Goal: Task Accomplishment & Management: Manage account settings

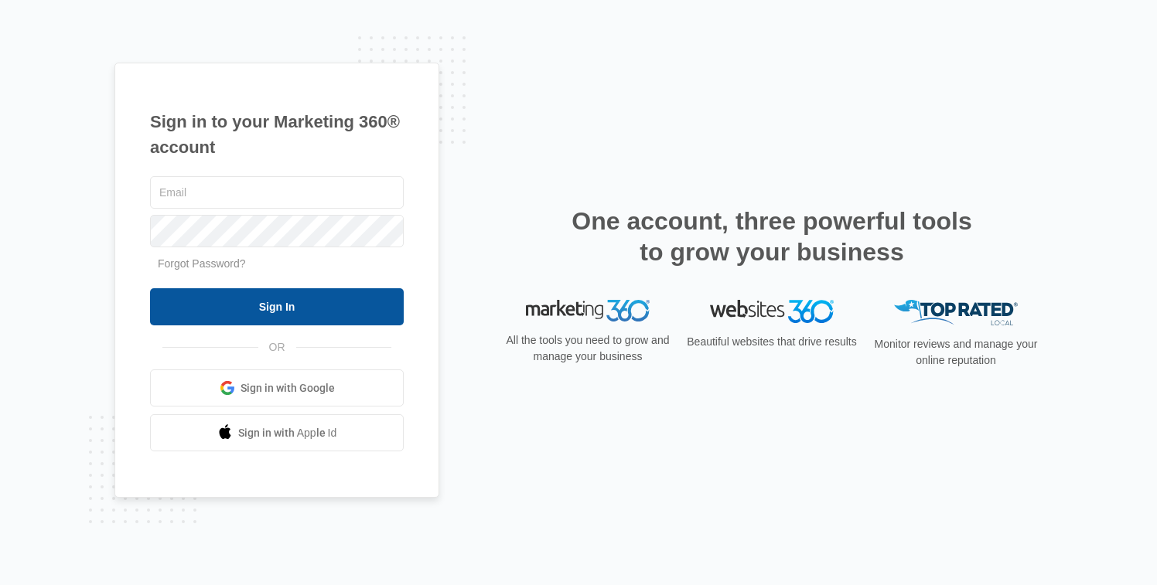
type input "[EMAIL_ADDRESS][DOMAIN_NAME]"
click at [254, 298] on input "Sign In" at bounding box center [277, 306] width 254 height 37
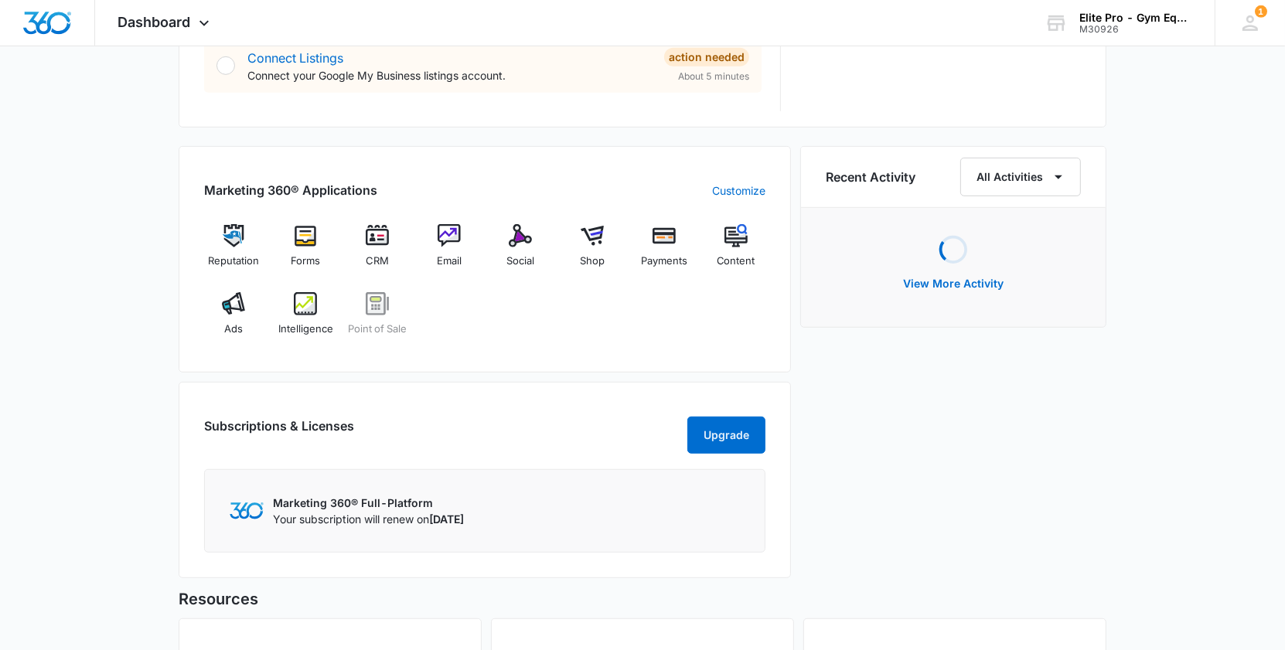
scroll to position [901, 0]
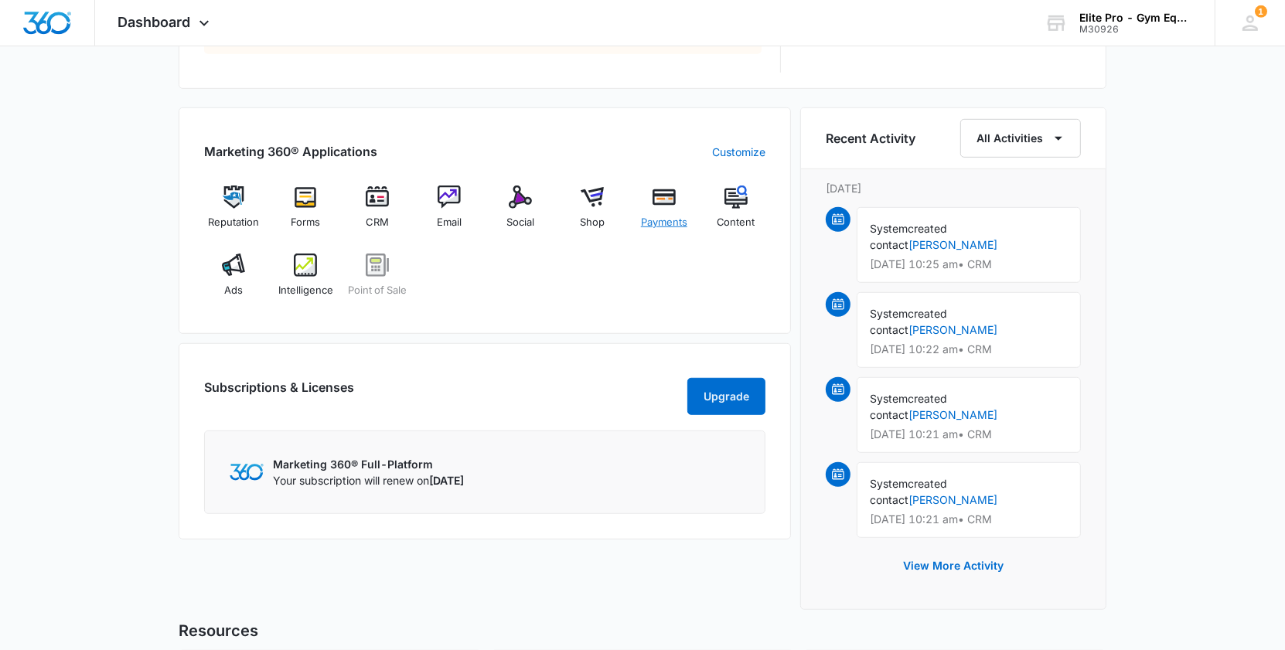
click at [673, 202] on img at bounding box center [664, 197] width 23 height 23
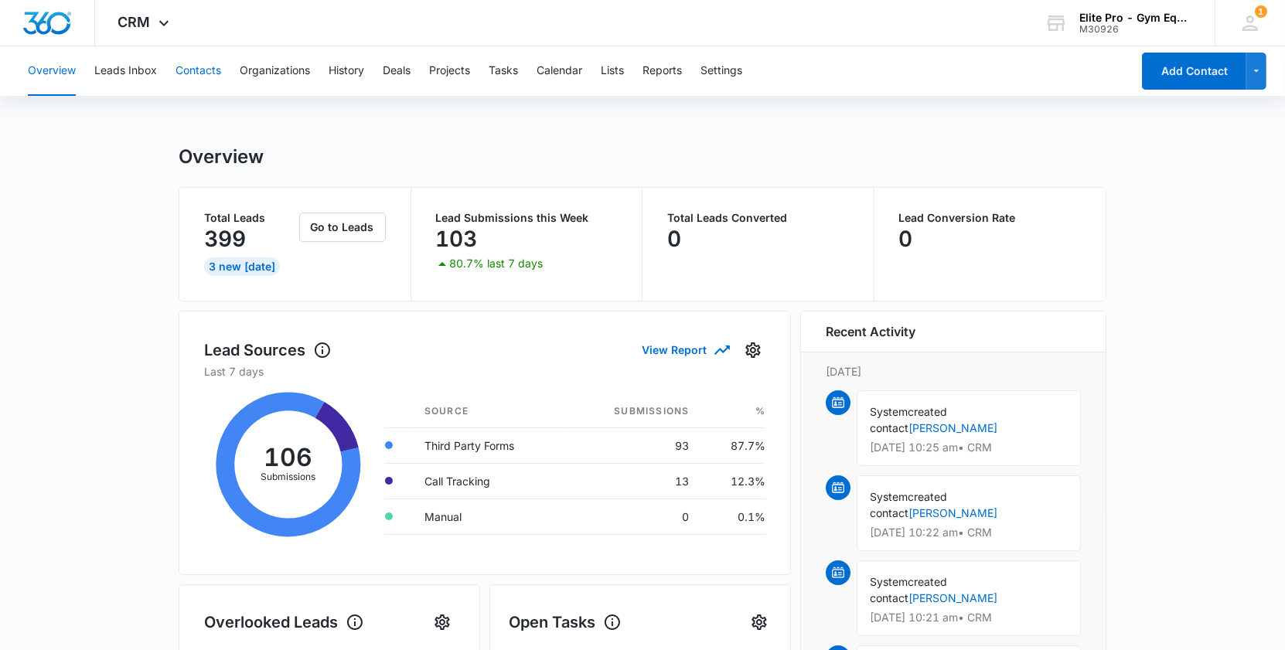
click at [210, 70] on button "Contacts" at bounding box center [199, 70] width 46 height 49
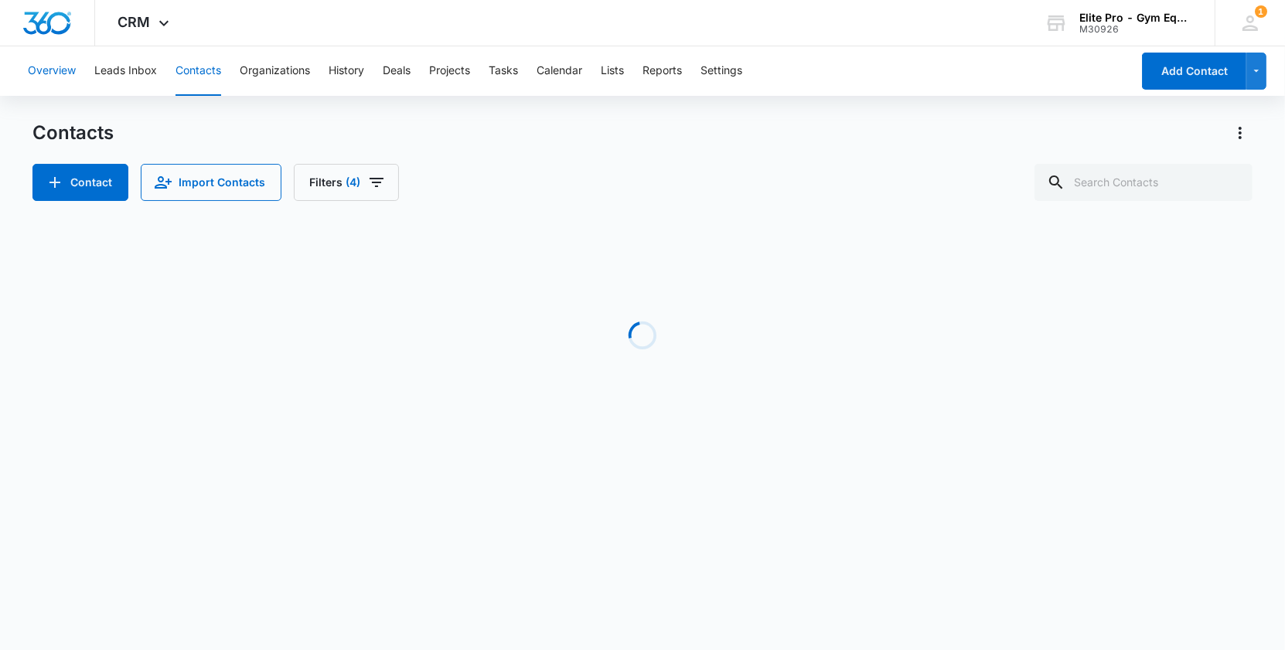
click at [48, 73] on button "Overview" at bounding box center [52, 70] width 48 height 49
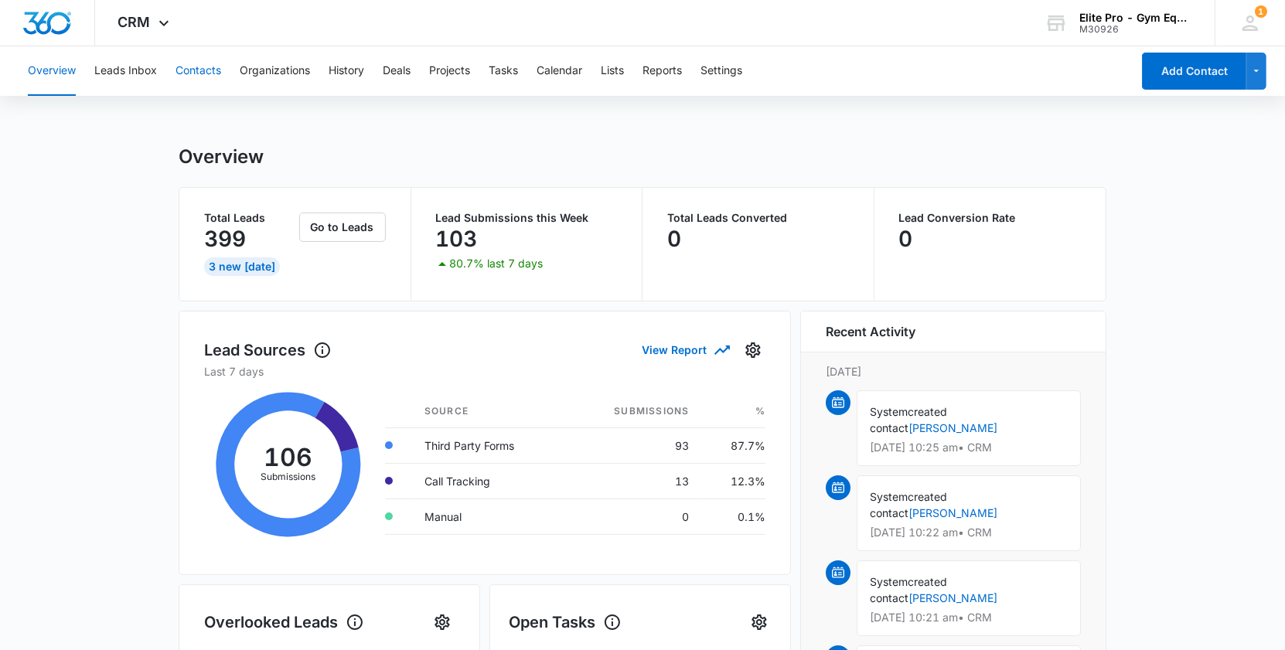
click at [200, 70] on button "Contacts" at bounding box center [199, 70] width 46 height 49
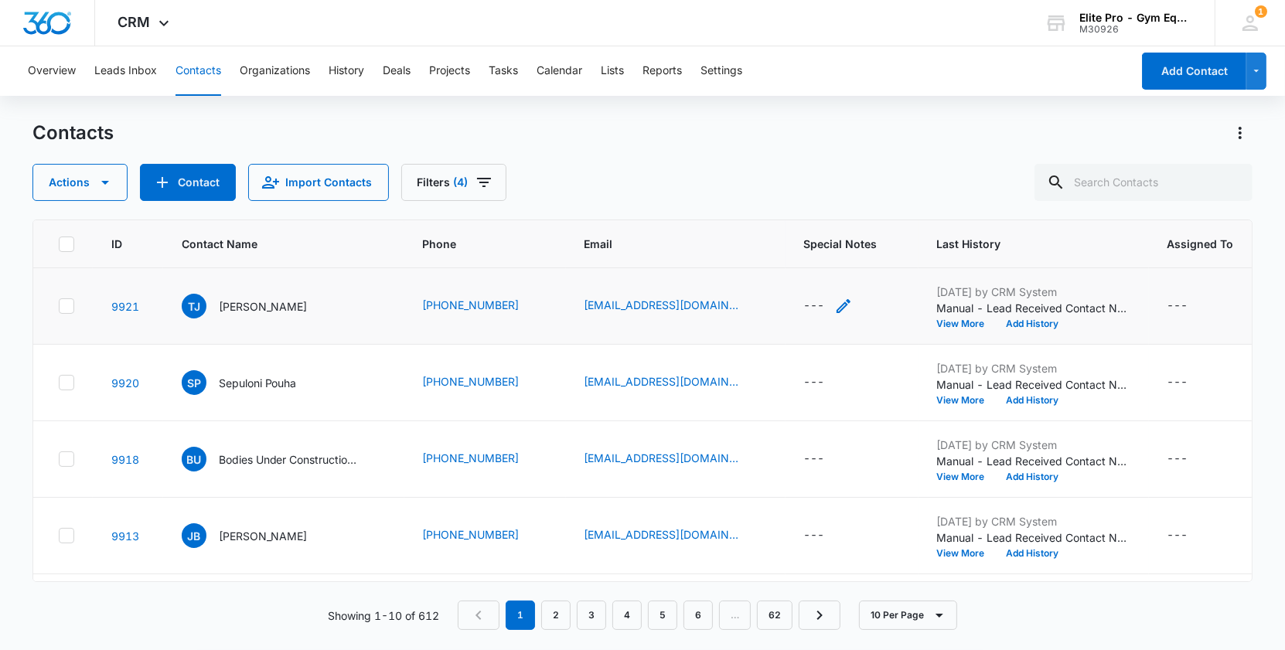
click at [836, 309] on icon "Special Notes - - Select to Edit Field" at bounding box center [843, 306] width 19 height 19
click at [810, 193] on div at bounding box center [819, 194] width 161 height 37
click at [808, 176] on textarea "Special Notes" at bounding box center [827, 181] width 183 height 88
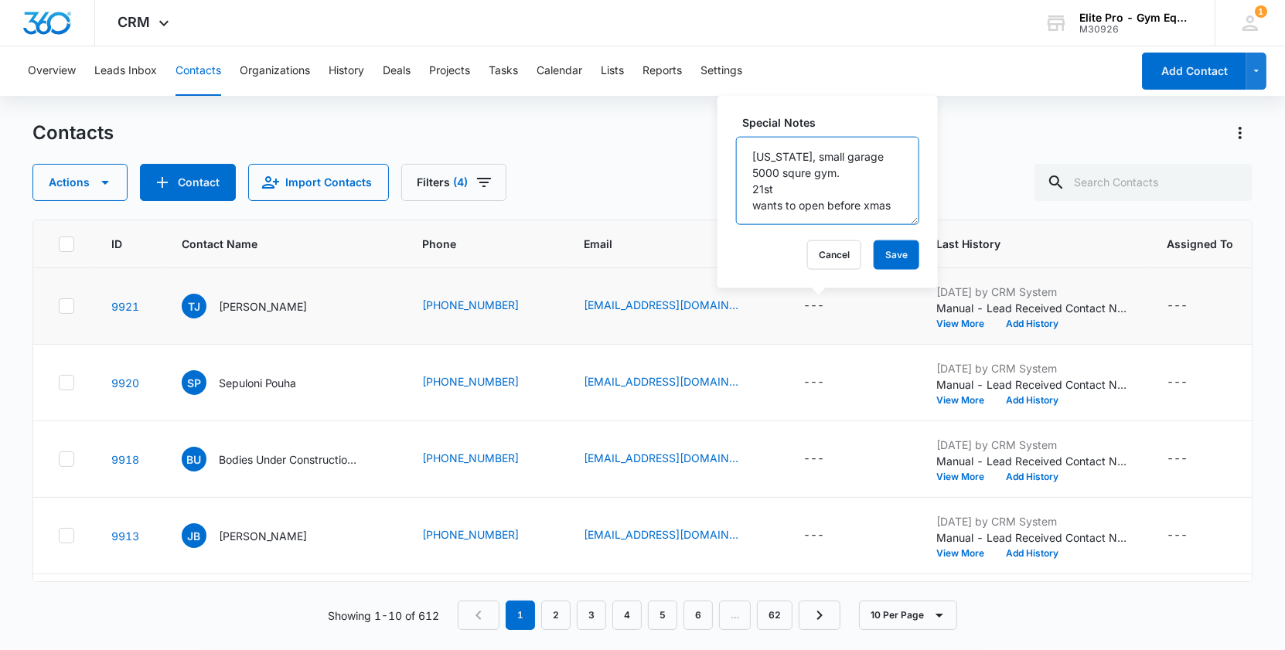
scroll to position [20, 0]
type textarea "Michigan, small garage 5000 squre gym. 21st wants to open before xmas"
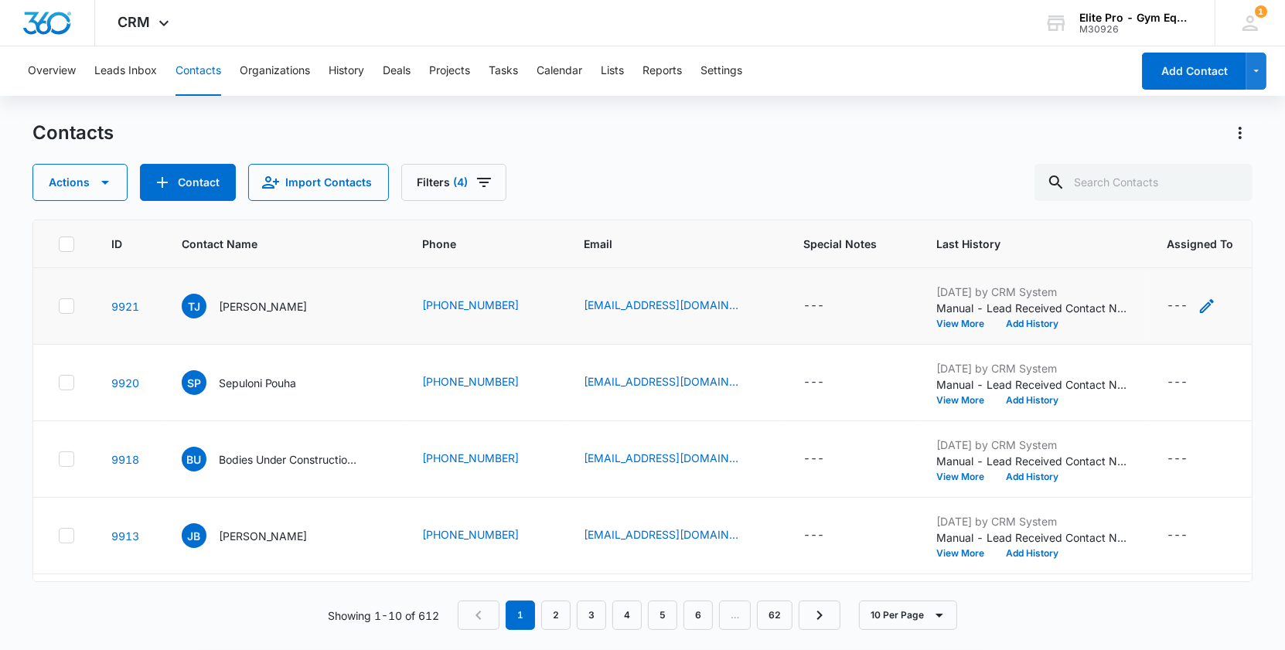
click at [1170, 297] on div "---" at bounding box center [1178, 306] width 21 height 19
click at [805, 304] on div "---" at bounding box center [814, 306] width 21 height 19
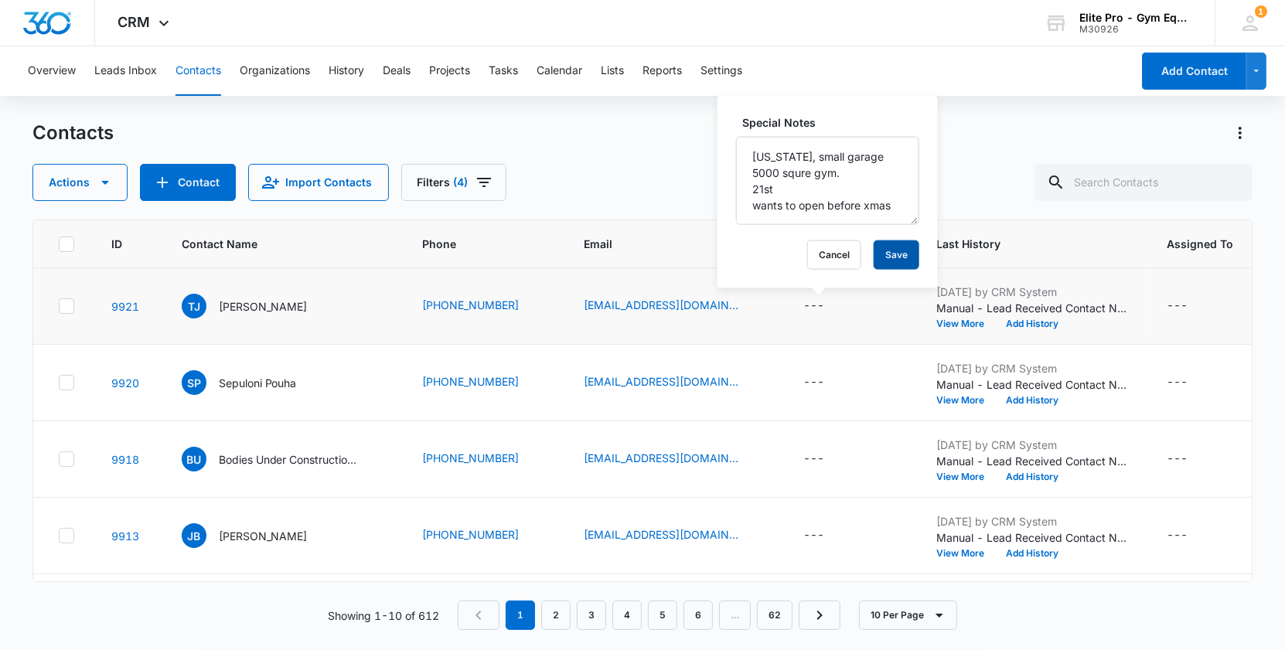
click at [874, 258] on button "Save" at bounding box center [897, 255] width 46 height 29
click at [1200, 302] on icon "Assigned To - - Select to Edit Field" at bounding box center [1207, 306] width 14 height 14
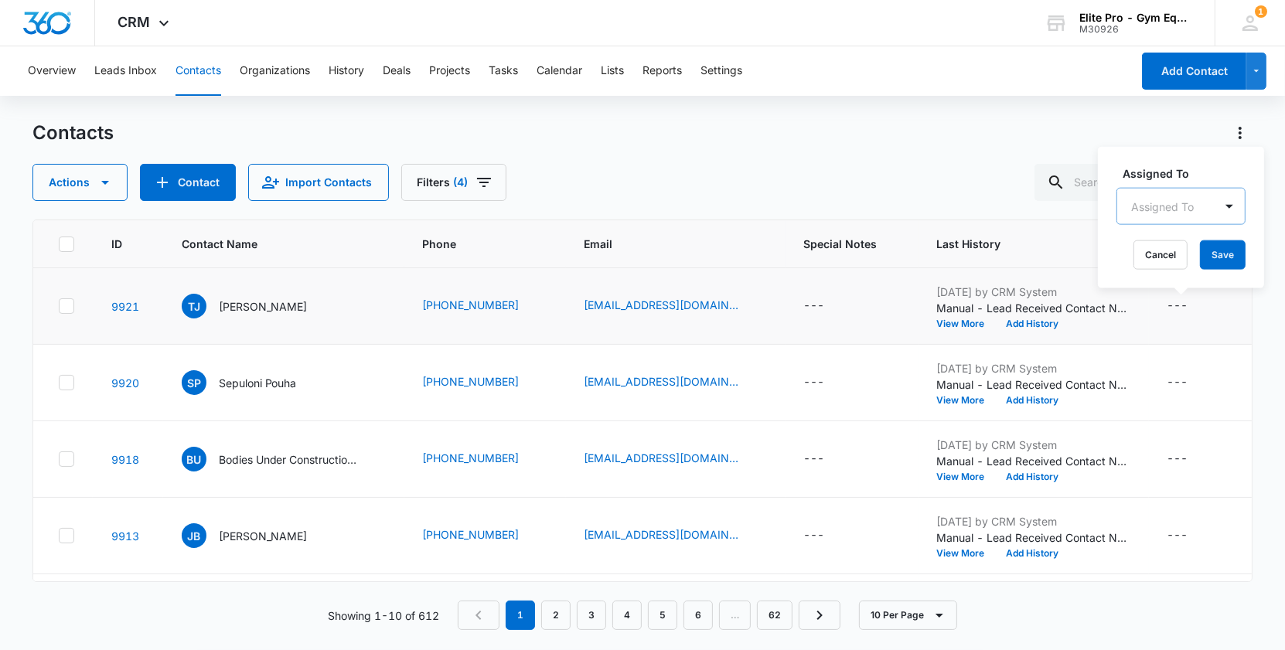
click at [1184, 206] on div at bounding box center [1162, 205] width 63 height 19
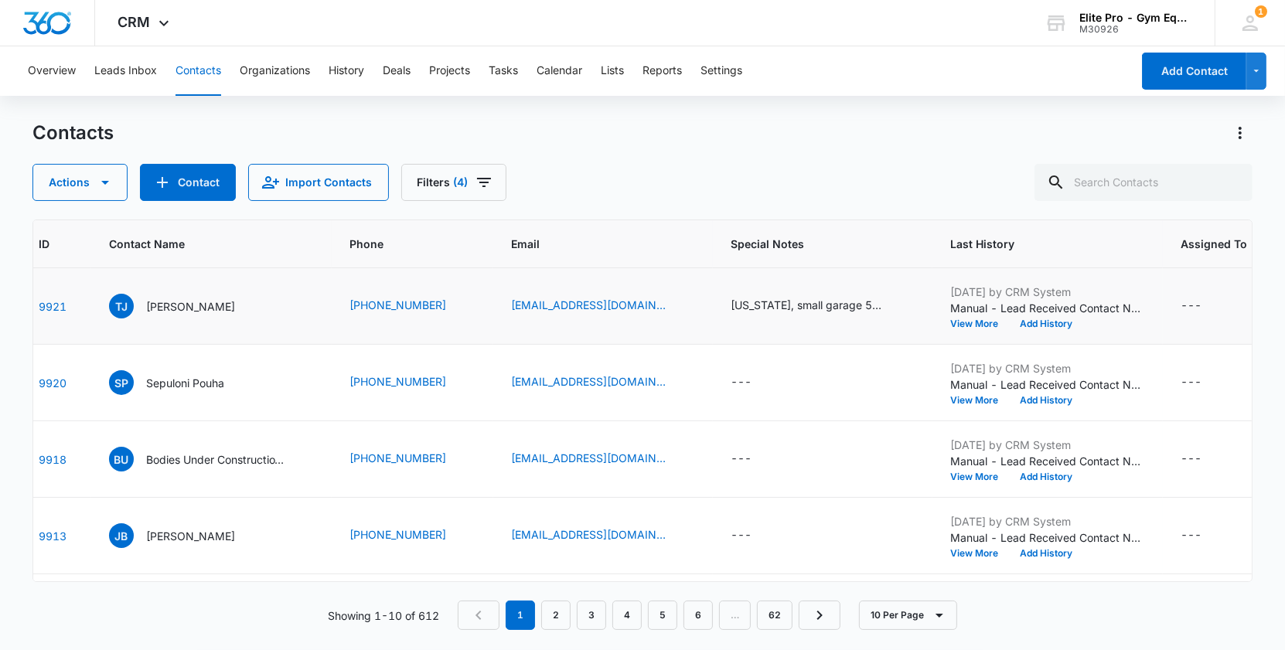
scroll to position [0, 73]
click at [1188, 305] on div "---" at bounding box center [1191, 306] width 21 height 19
click at [1183, 198] on div at bounding box center [1176, 205] width 63 height 19
type input "john"
click at [1183, 257] on p "John Rodriguez" at bounding box center [1174, 261] width 50 height 16
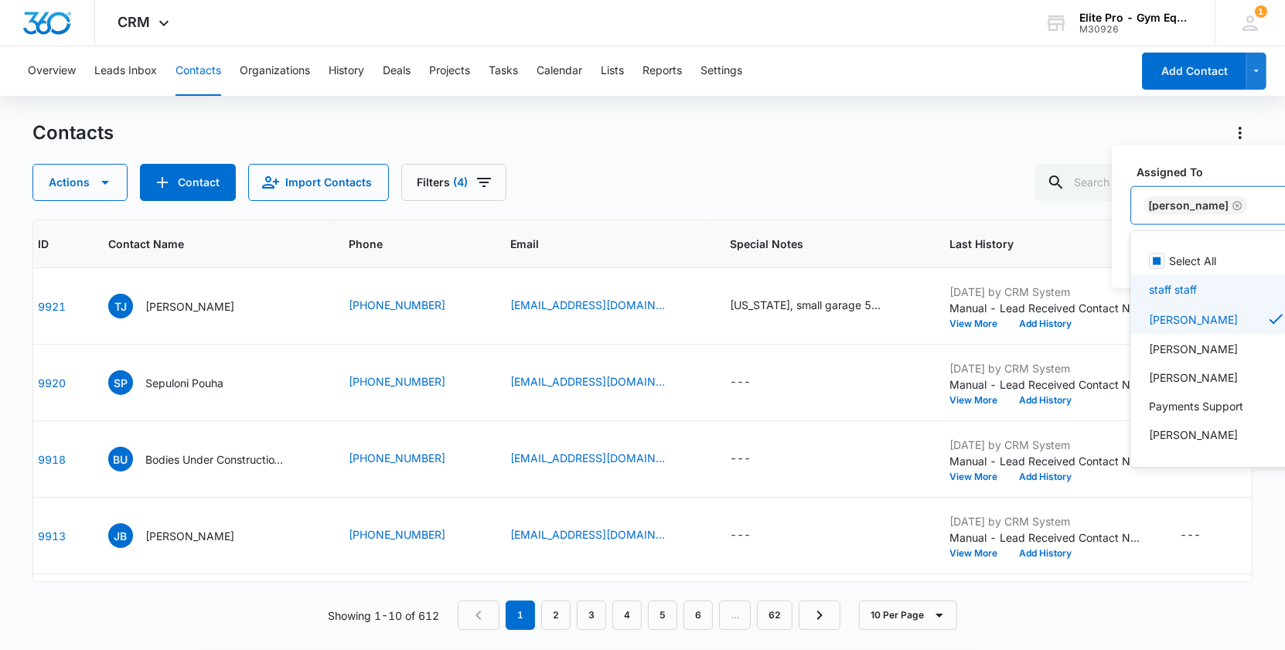
click at [1239, 173] on label "Assigned To" at bounding box center [1225, 172] width 176 height 16
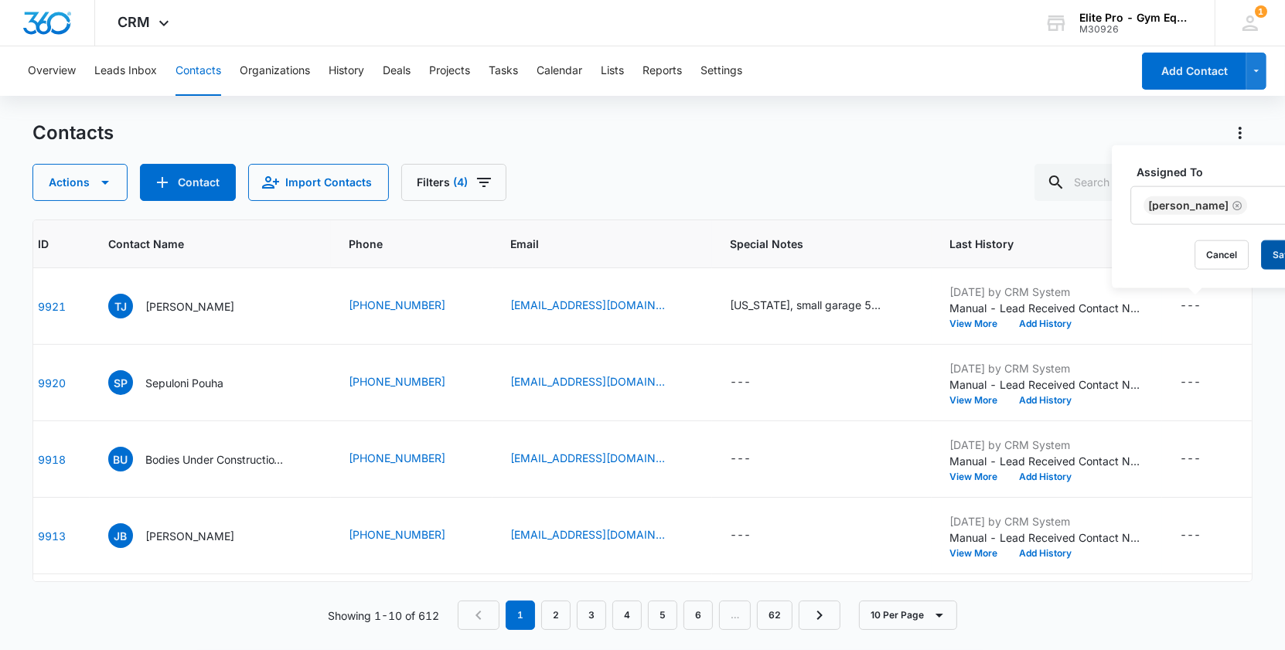
click at [1273, 252] on button "Save" at bounding box center [1284, 255] width 46 height 29
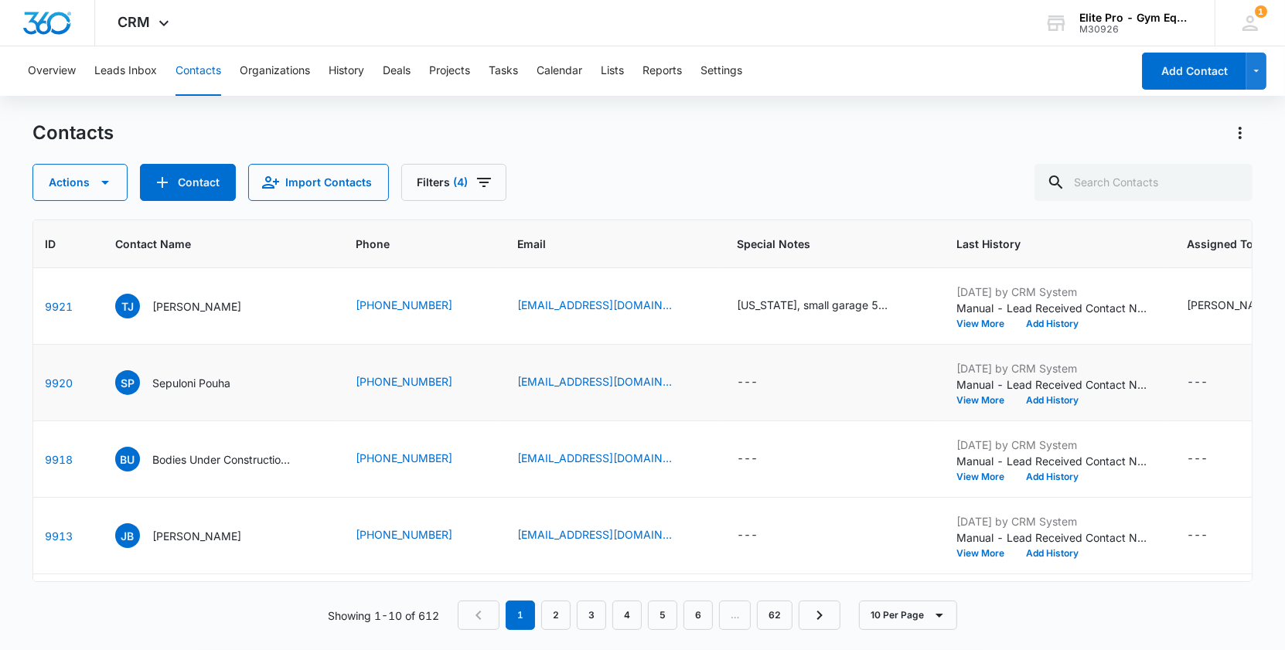
scroll to position [0, 0]
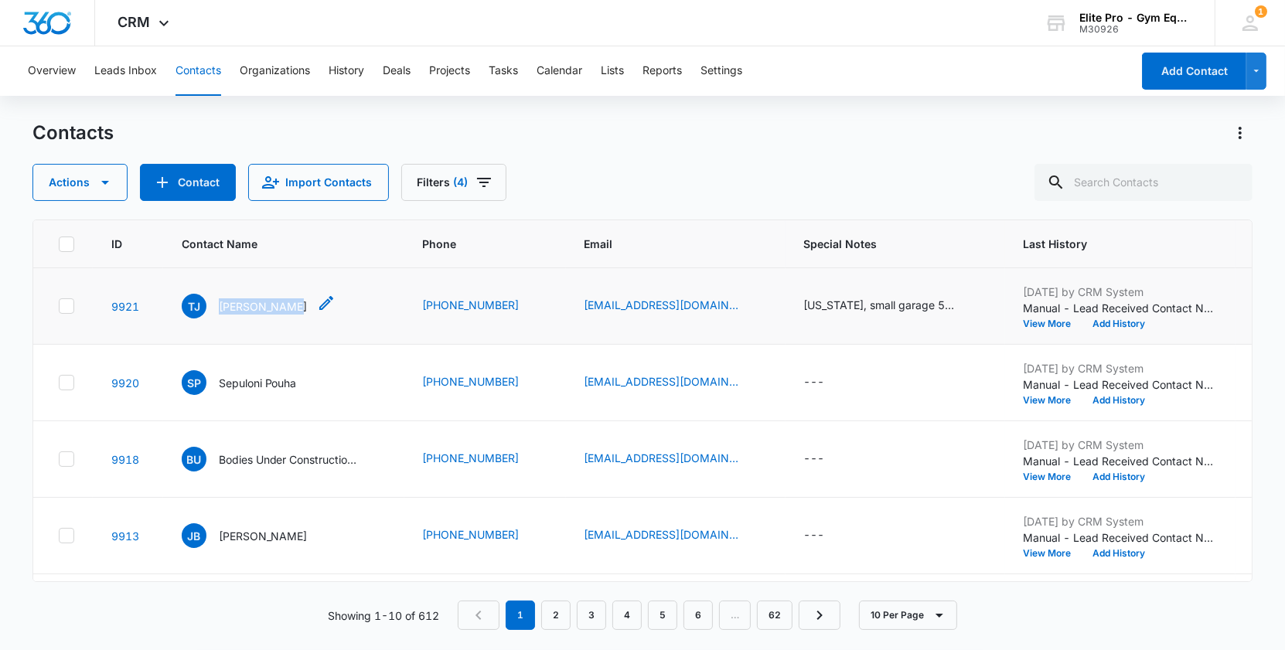
drag, startPoint x: 214, startPoint y: 305, endPoint x: 278, endPoint y: 316, distance: 64.3
click at [278, 316] on div "TJ Tarae Jordan" at bounding box center [245, 306] width 126 height 25
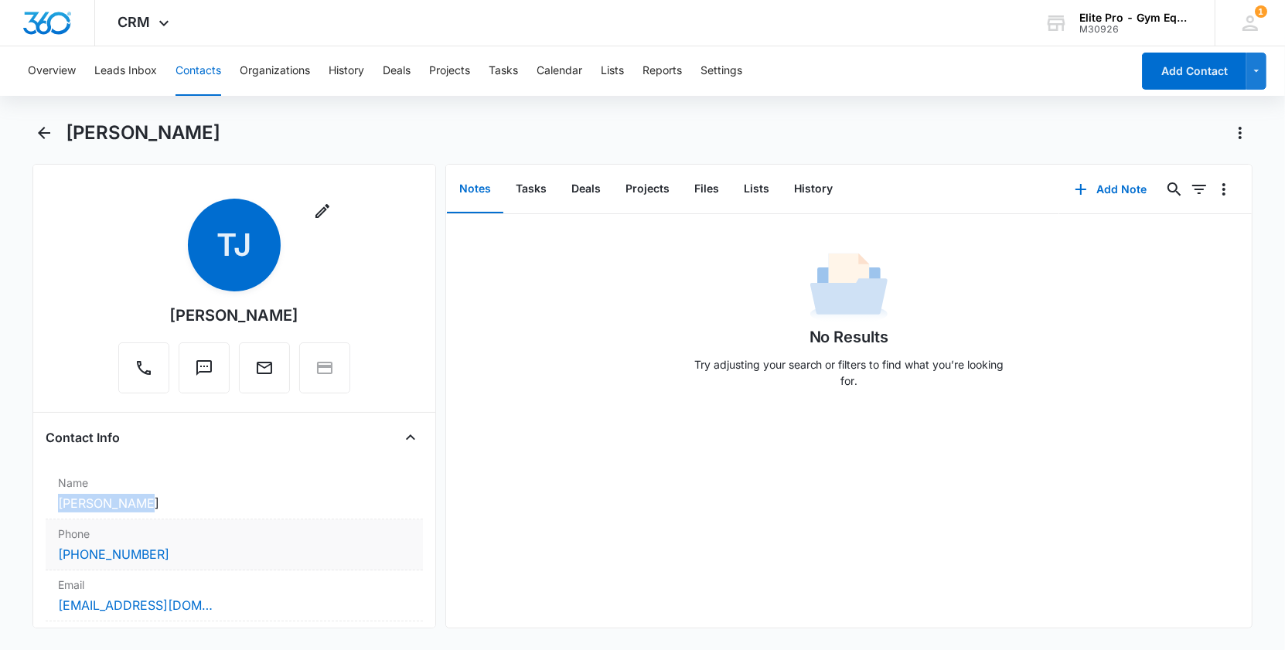
drag, startPoint x: 54, startPoint y: 504, endPoint x: 152, endPoint y: 504, distance: 97.4
click at [152, 504] on div "Name Cancel Save Changes Tarae Jordan" at bounding box center [234, 494] width 377 height 51
drag, startPoint x: 131, startPoint y: 537, endPoint x: 74, endPoint y: 531, distance: 57.5
click at [74, 531] on input "Tarae" at bounding box center [234, 535] width 326 height 37
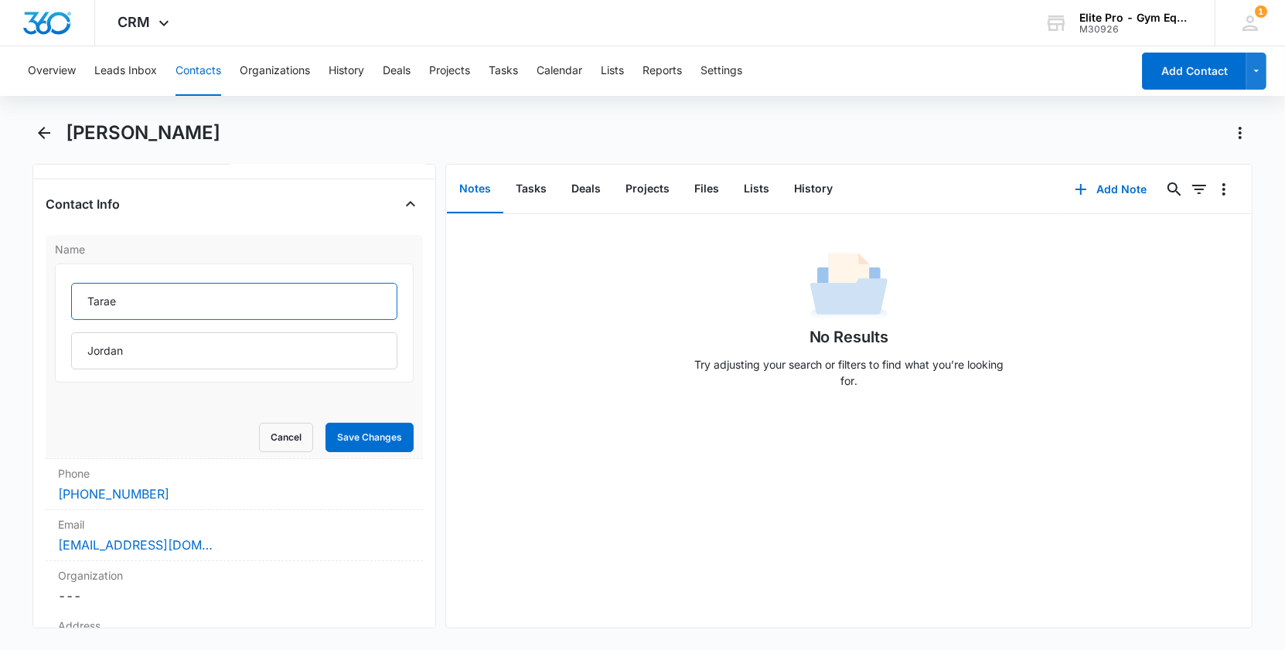
scroll to position [257, 0]
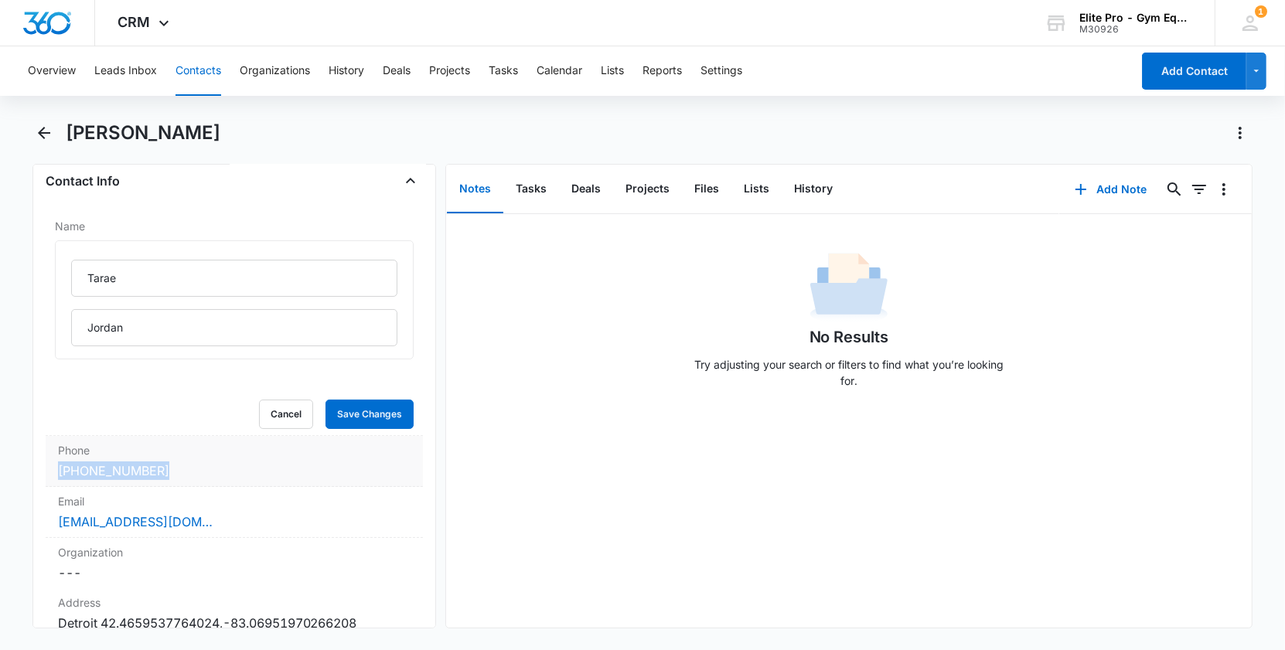
drag, startPoint x: 174, startPoint y: 469, endPoint x: 46, endPoint y: 466, distance: 128.4
click at [46, 466] on div "Phone Cancel Save Changes (586) 366-5374" at bounding box center [234, 461] width 377 height 51
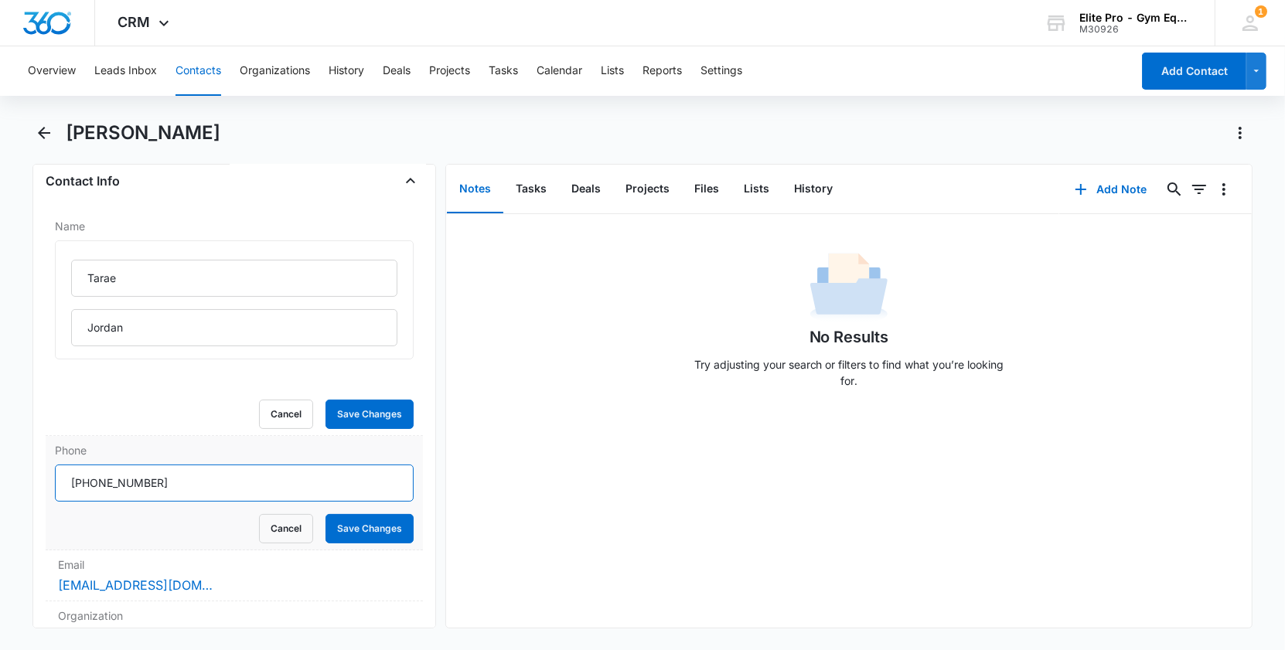
drag, startPoint x: 153, startPoint y: 478, endPoint x: 83, endPoint y: 479, distance: 70.4
click at [83, 479] on input "Phone" at bounding box center [234, 483] width 359 height 37
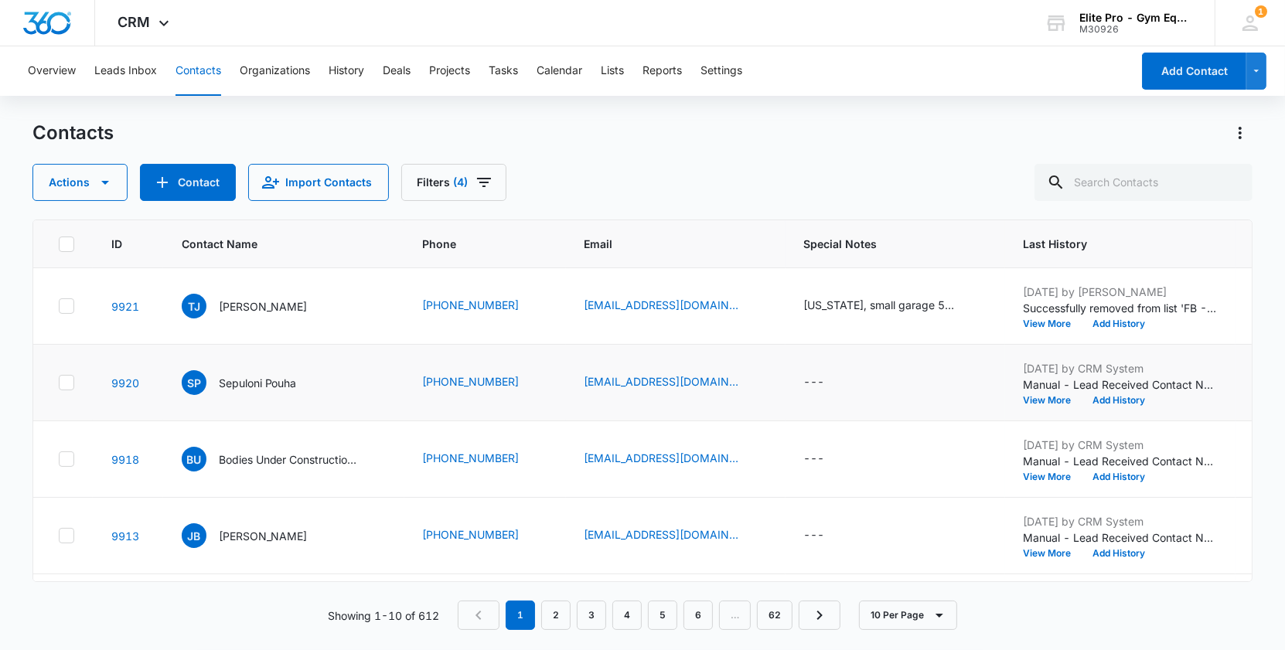
click at [68, 379] on icon at bounding box center [66, 382] width 9 height 7
click at [59, 383] on input "checkbox" at bounding box center [58, 383] width 1 height 1
click at [103, 192] on button "Actions" at bounding box center [79, 182] width 95 height 37
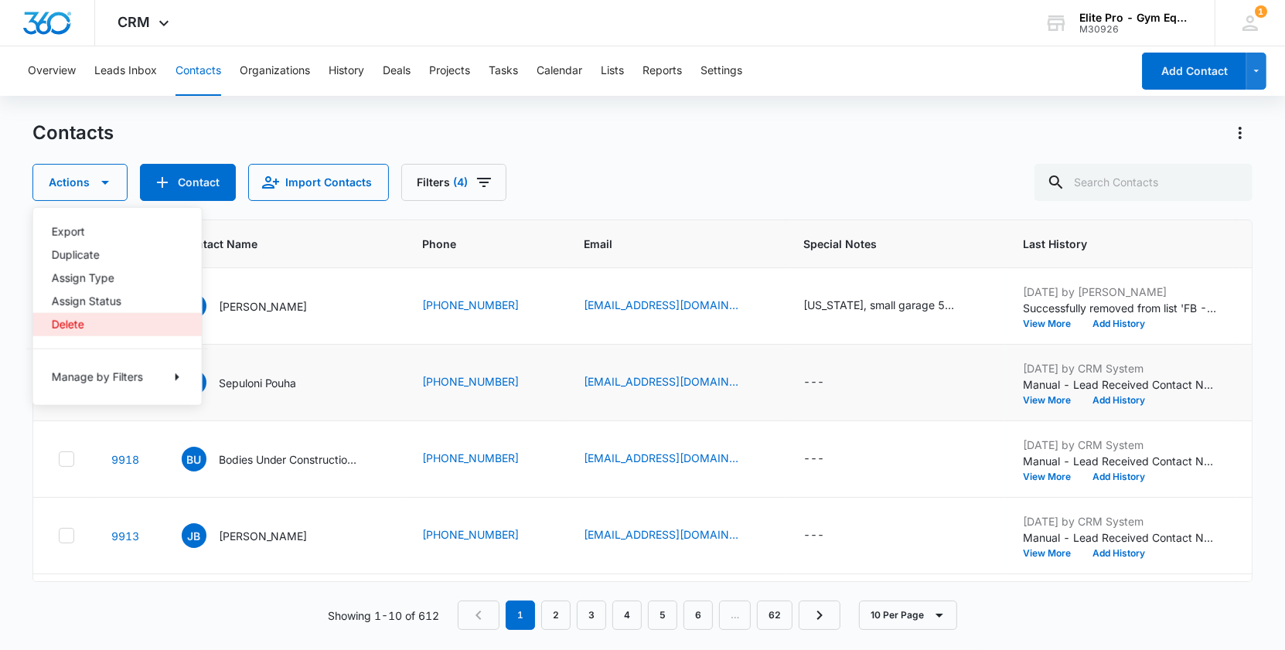
click at [89, 319] on div "Delete" at bounding box center [108, 324] width 113 height 11
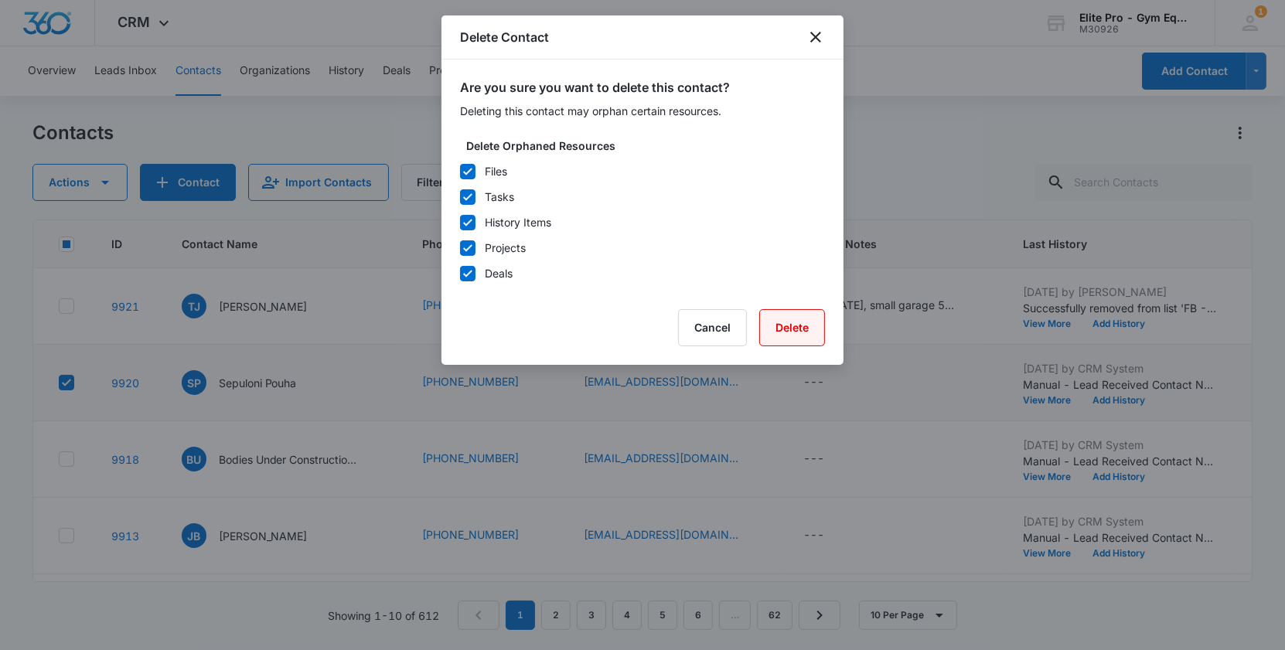
click at [795, 331] on button "Delete" at bounding box center [792, 327] width 66 height 37
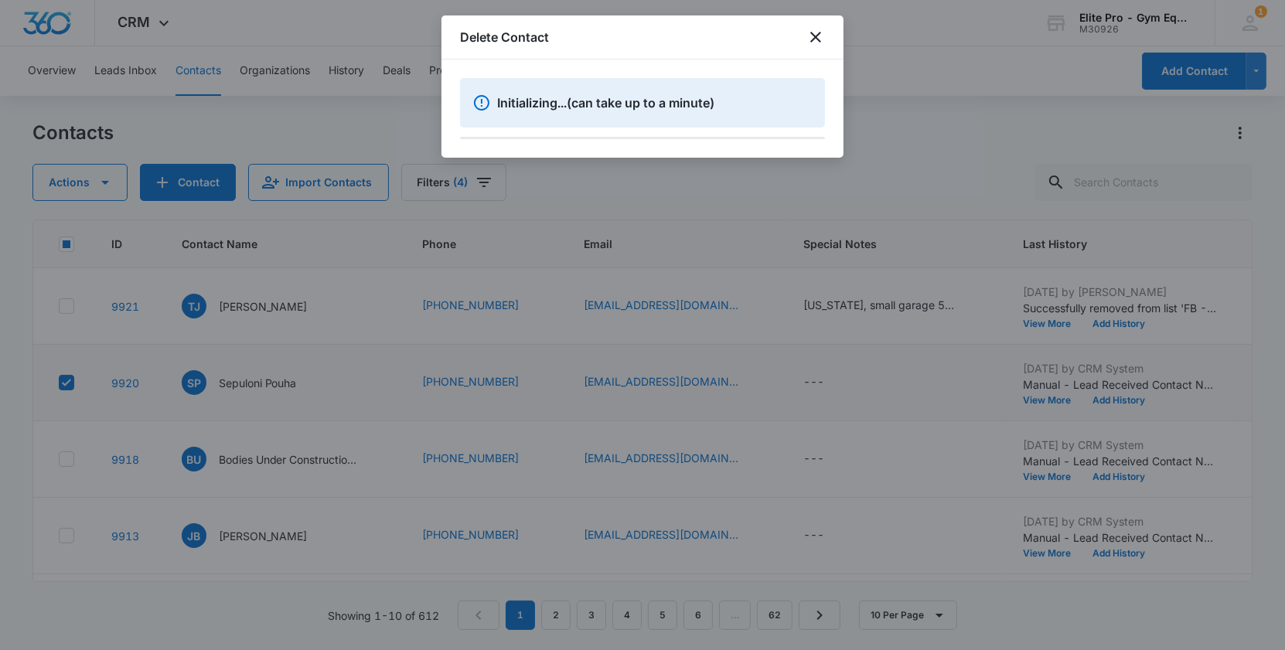
click at [428, 406] on div at bounding box center [642, 325] width 1285 height 650
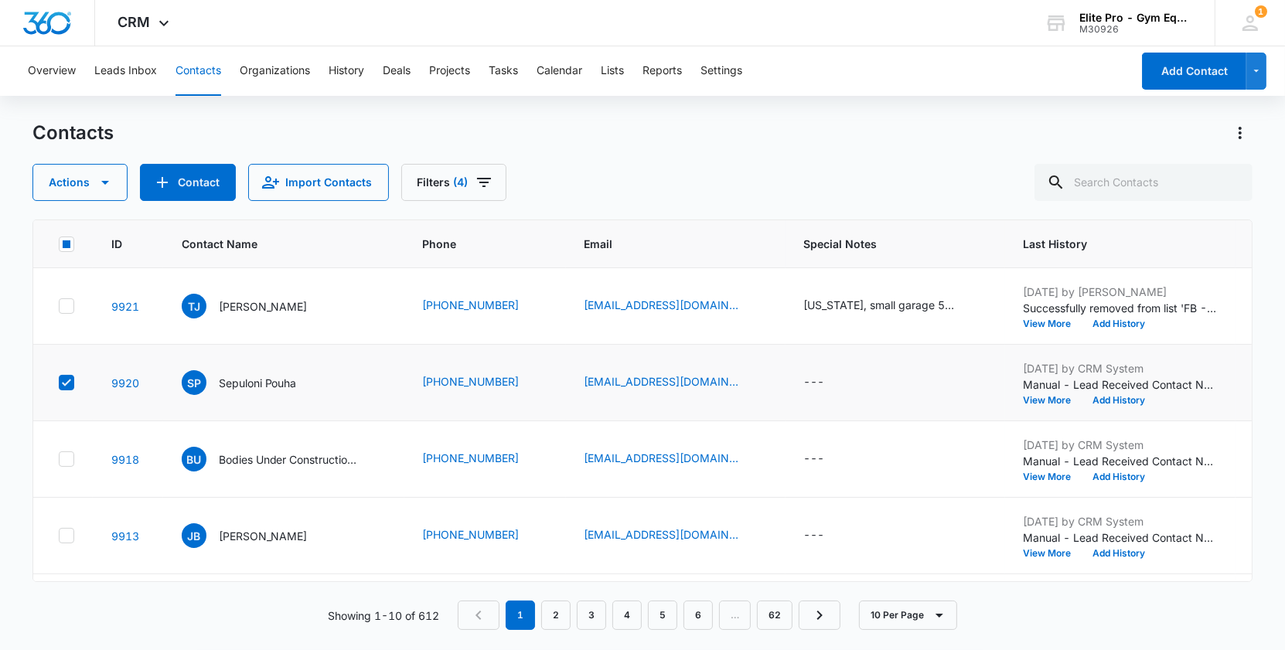
click at [68, 382] on icon at bounding box center [67, 383] width 14 height 14
click at [59, 383] on input "checkbox" at bounding box center [58, 383] width 1 height 1
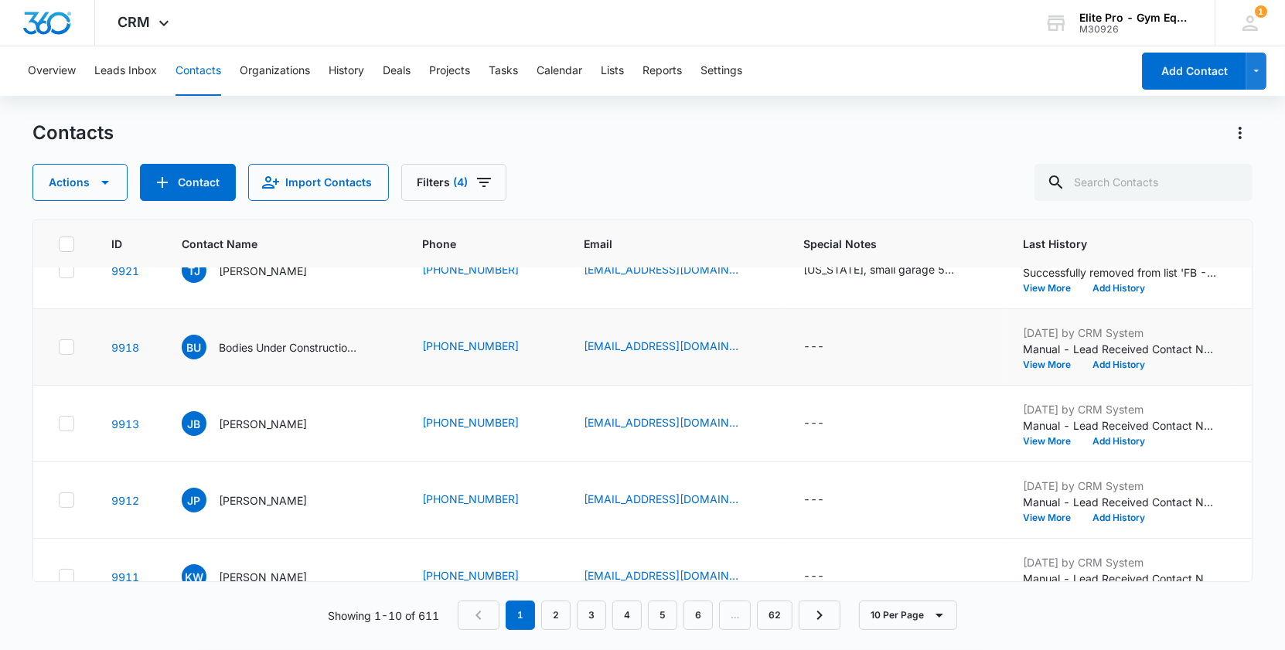
scroll to position [8, 0]
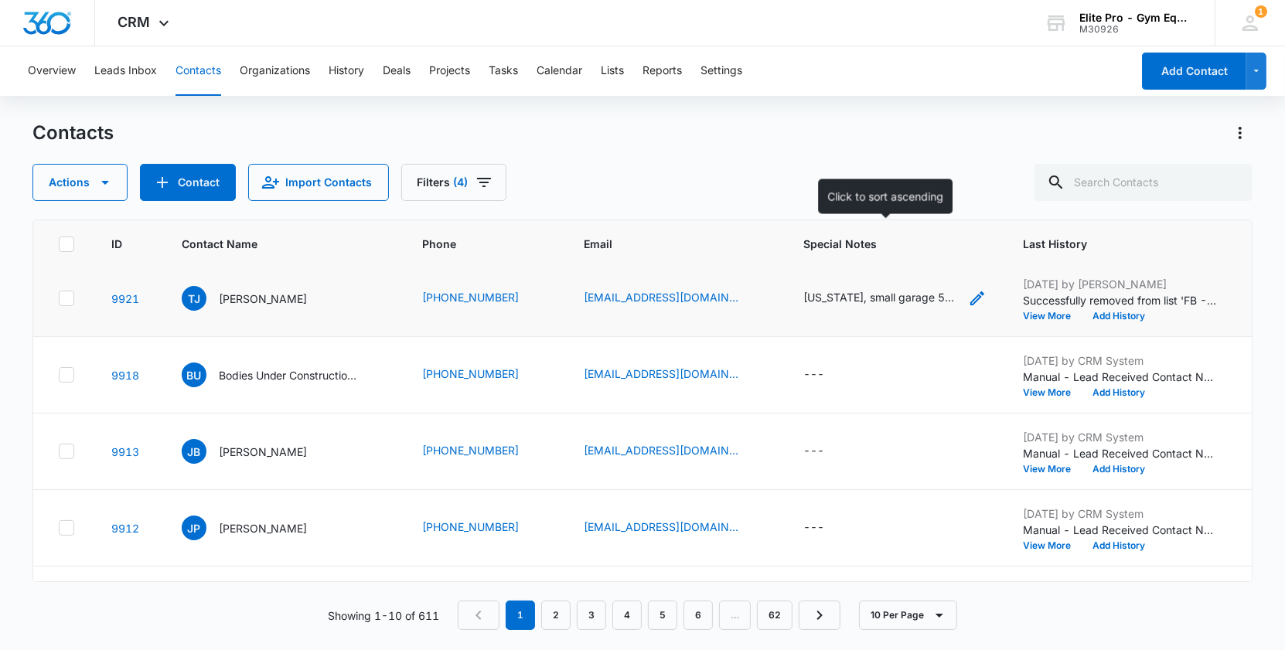
click at [906, 302] on div "[US_STATE], small garage 5000 squre gym. 21st wants to open before xmas" at bounding box center [881, 297] width 155 height 16
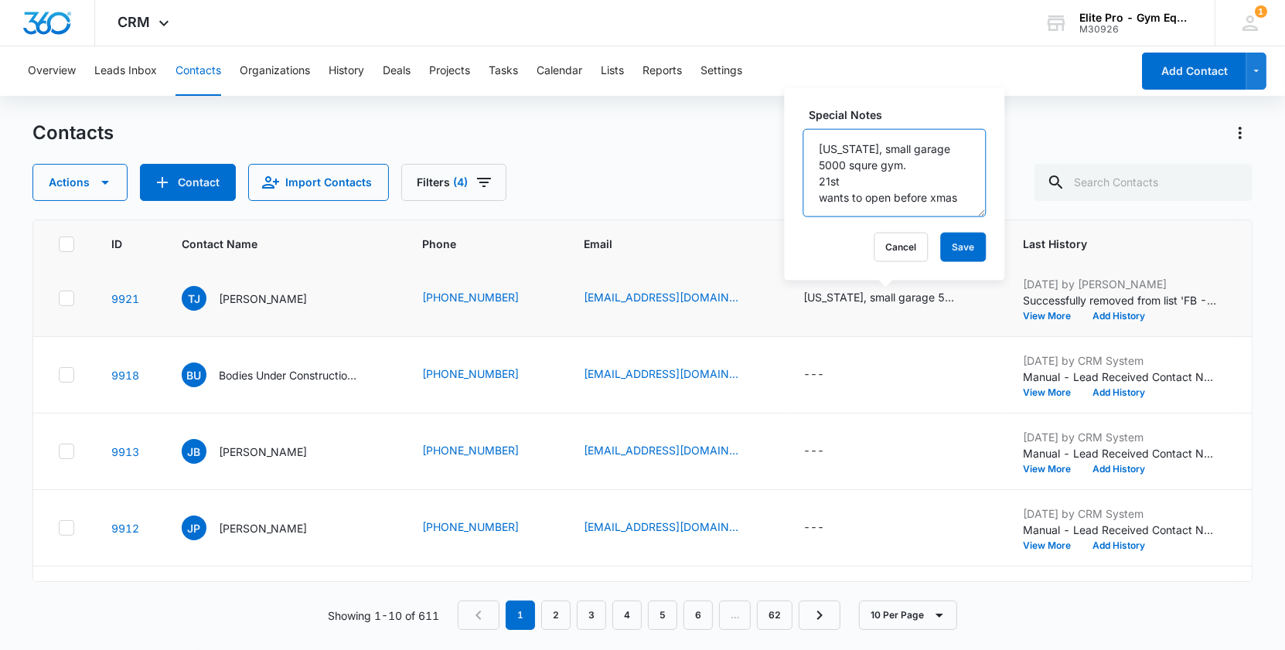
drag, startPoint x: 875, startPoint y: 148, endPoint x: 943, endPoint y: 151, distance: 68.1
click at [943, 151] on textarea "Michigan, small garage 5000 squre gym. 21st wants to open before xmas" at bounding box center [894, 173] width 183 height 88
click at [919, 152] on textarea "Michigan, 5000 squre gym. 21st wants to open before xmas" at bounding box center [894, 173] width 183 height 88
type textarea "Michigan, 5000 square gym. 21st wants to open before xmas"
click at [940, 238] on button "Save" at bounding box center [963, 247] width 46 height 29
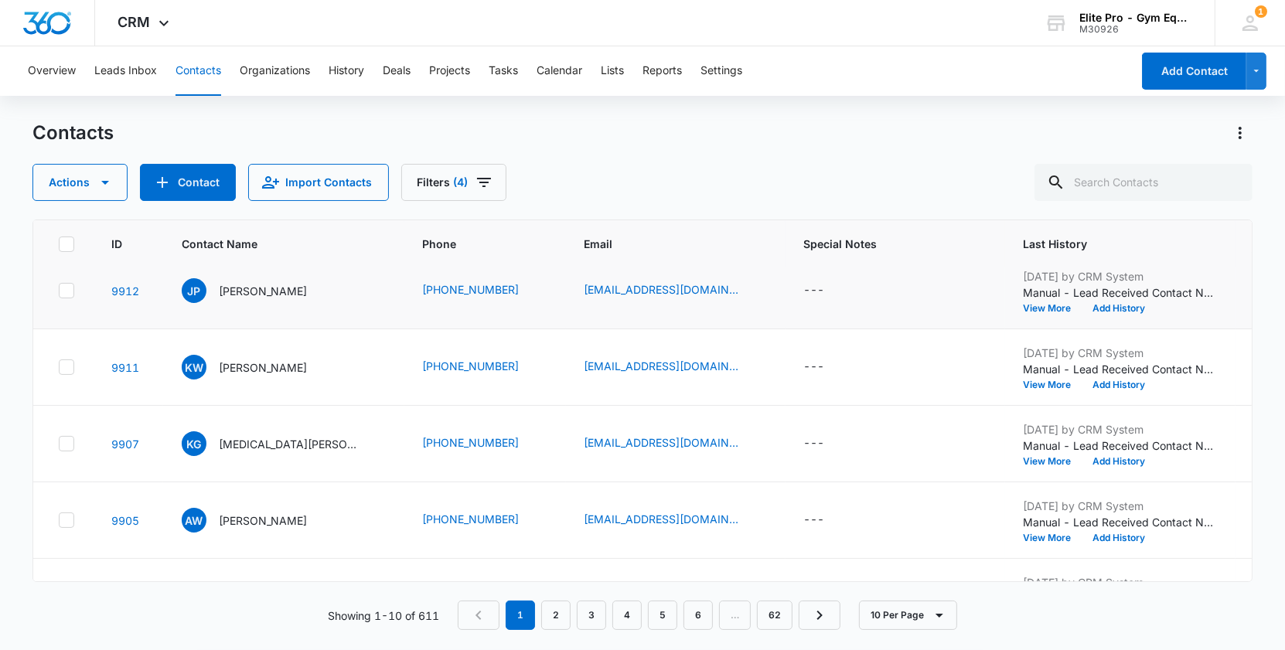
scroll to position [246, 0]
